Goal: Use online tool/utility: Utilize a website feature to perform a specific function

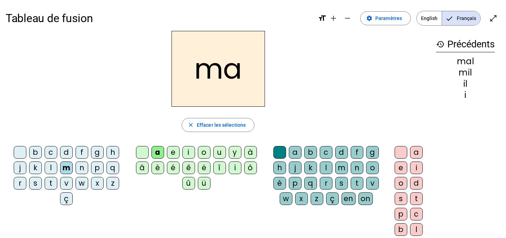
click at [113, 113] on div "ma close Effacer les sélections b c d f g h j k l m n p q r s t v w x z ç a e i…" at bounding box center [218, 144] width 425 height 226
click at [108, 89] on div "ma" at bounding box center [218, 69] width 425 height 76
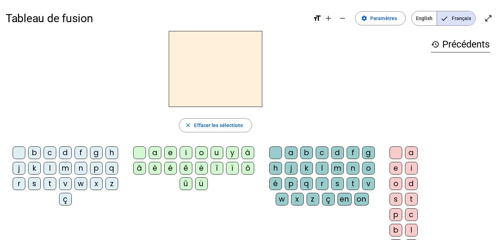
click at [418, 24] on span "English" at bounding box center [423, 18] width 25 height 14
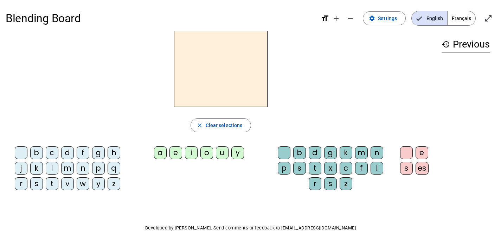
click at [458, 22] on span "Français" at bounding box center [461, 18] width 28 height 14
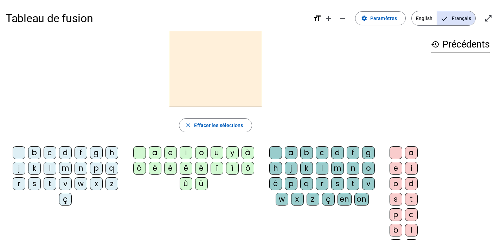
scroll to position [30, 0]
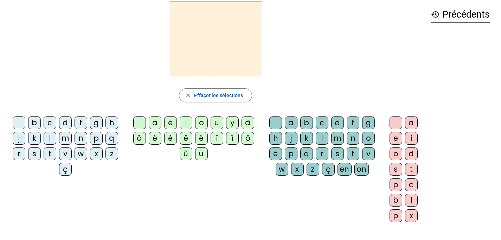
click at [67, 118] on div "d" at bounding box center [65, 122] width 13 height 13
click at [213, 122] on div "u" at bounding box center [216, 122] width 13 height 13
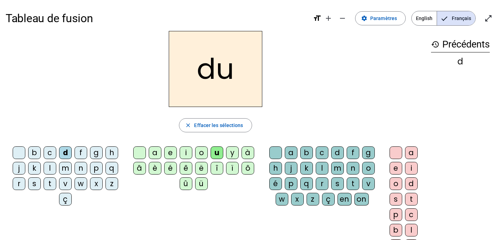
click at [49, 183] on div "t" at bounding box center [50, 183] width 13 height 13
click at [156, 150] on div "a" at bounding box center [155, 152] width 13 height 13
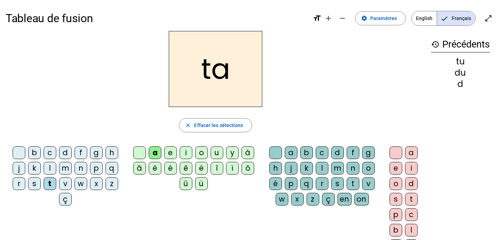
click at [23, 147] on div at bounding box center [19, 152] width 13 height 13
click at [145, 148] on letter-bubble at bounding box center [140, 153] width 15 height 15
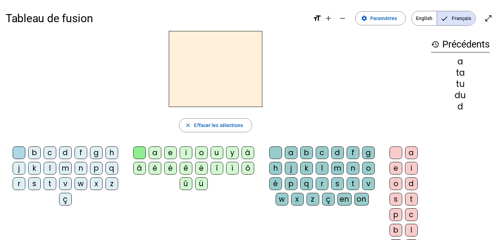
click at [66, 166] on div "m" at bounding box center [65, 168] width 13 height 13
click at [157, 153] on div "a" at bounding box center [155, 152] width 13 height 13
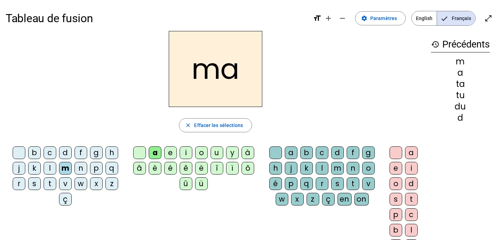
click at [323, 169] on div "l" at bounding box center [321, 168] width 13 height 13
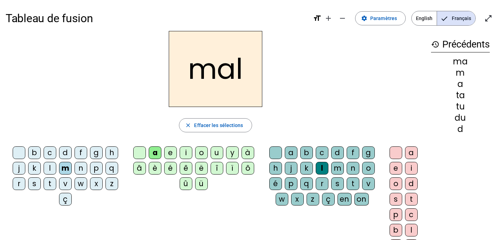
click at [275, 151] on div at bounding box center [275, 152] width 13 height 13
